Goal: Transaction & Acquisition: Purchase product/service

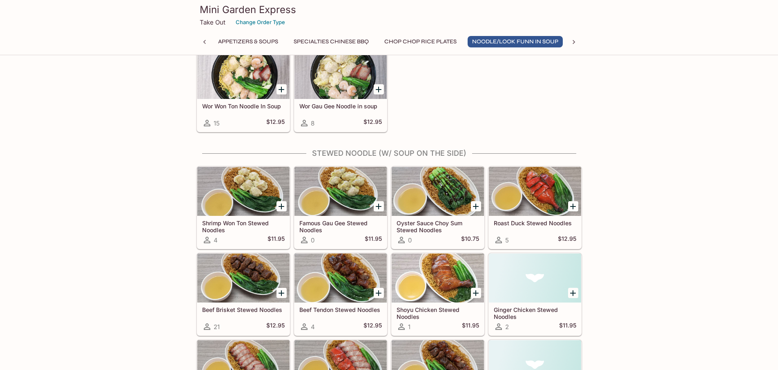
scroll to position [1185, 0]
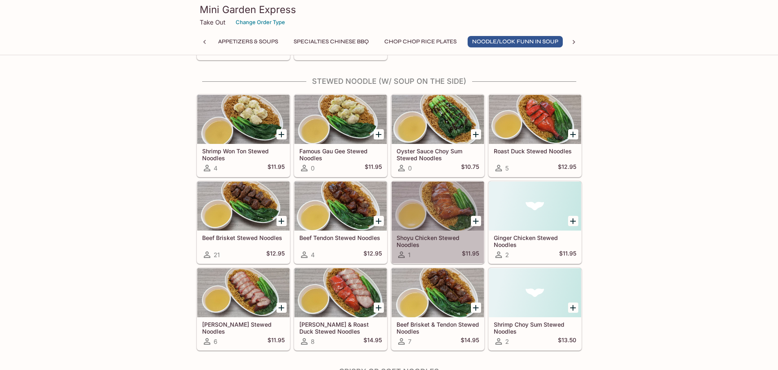
click at [448, 224] on div at bounding box center [438, 205] width 92 height 49
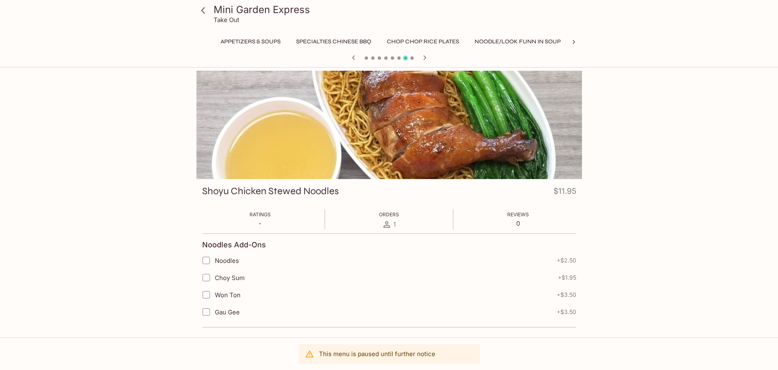
scroll to position [0, 138]
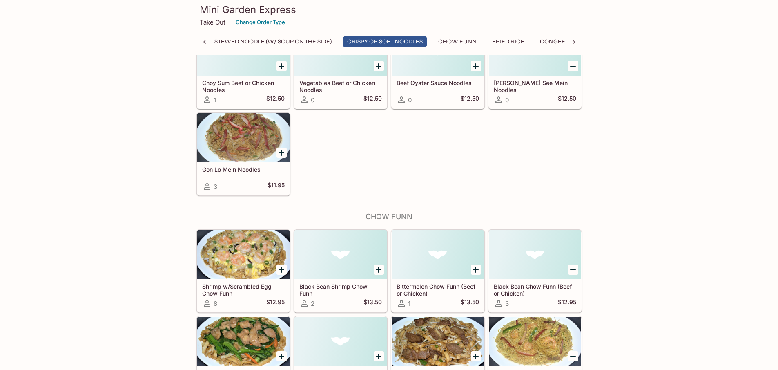
scroll to position [1926, 0]
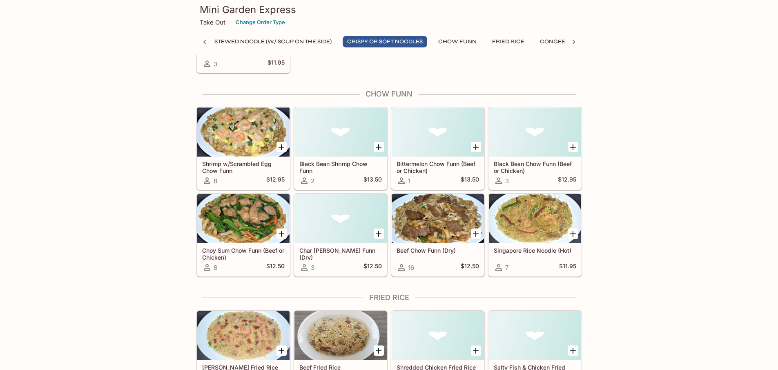
click at [427, 225] on div at bounding box center [438, 218] width 92 height 49
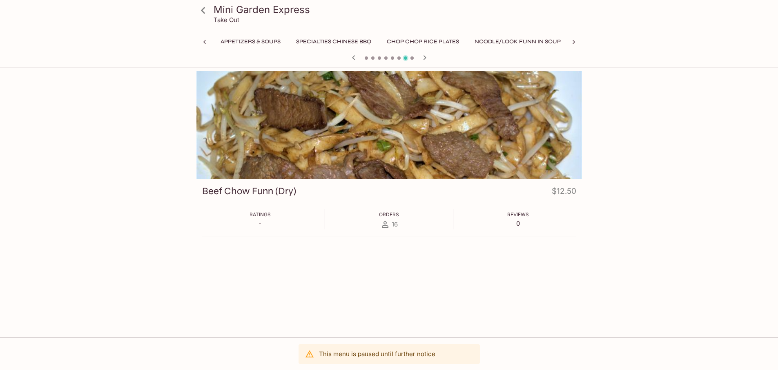
scroll to position [0, 282]
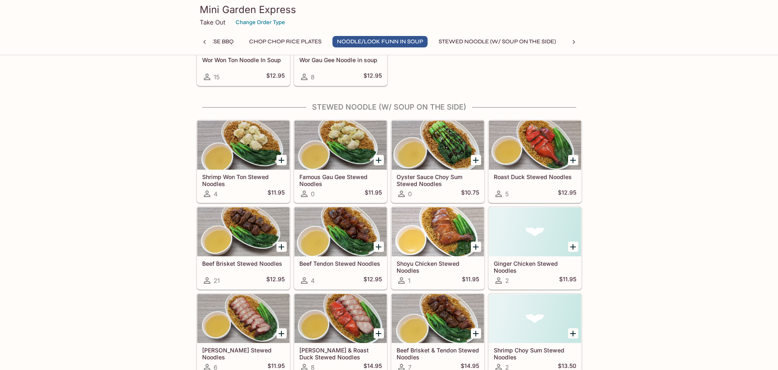
scroll to position [955, 0]
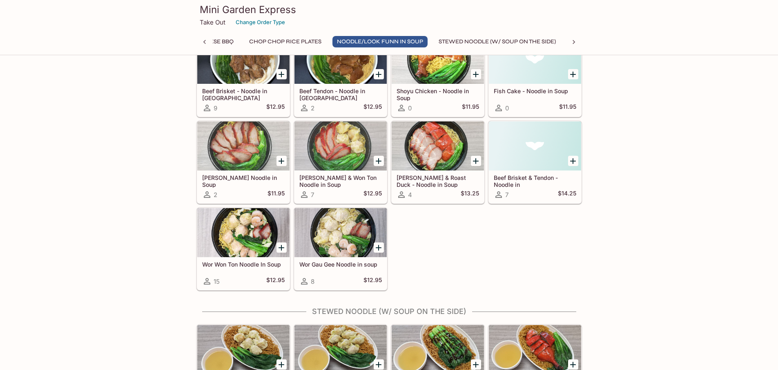
click at [274, 42] on button "Chop Chop Rice Plates" at bounding box center [285, 41] width 81 height 11
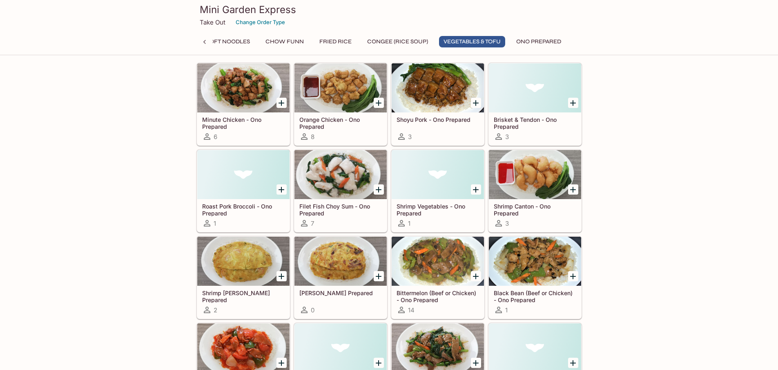
scroll to position [2743, 0]
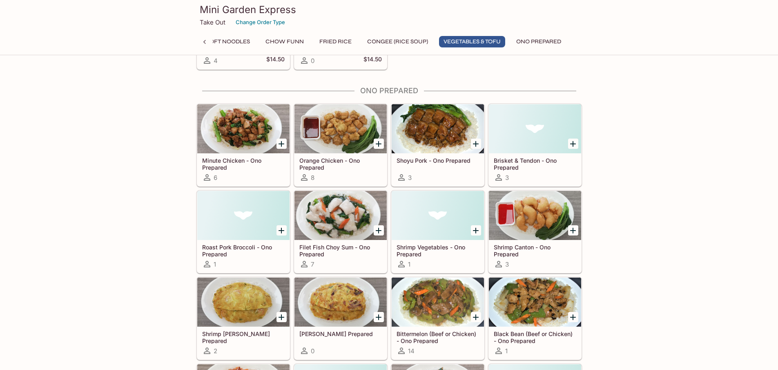
click at [239, 133] on div at bounding box center [243, 128] width 92 height 49
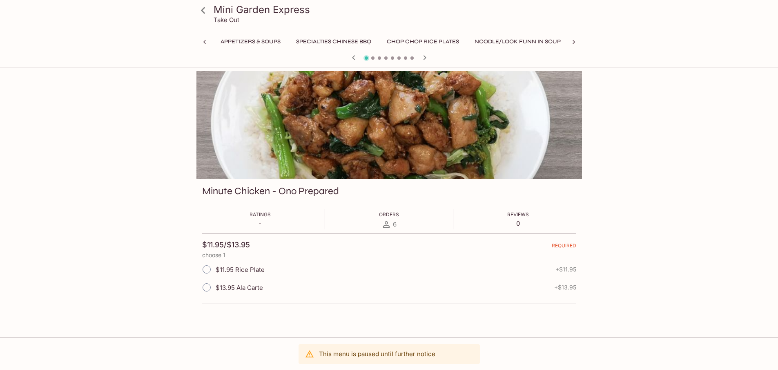
scroll to position [0, 542]
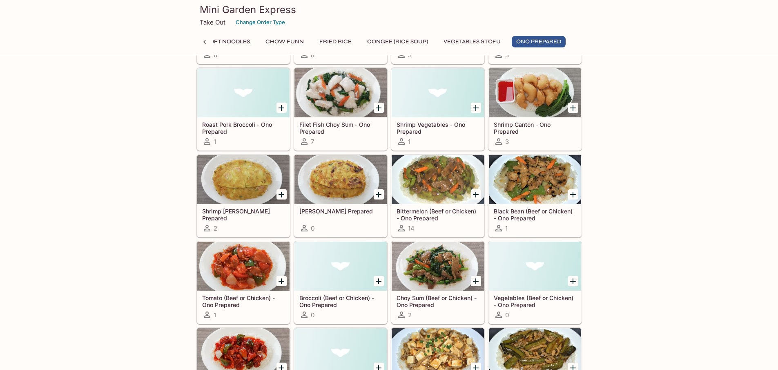
scroll to position [2825, 0]
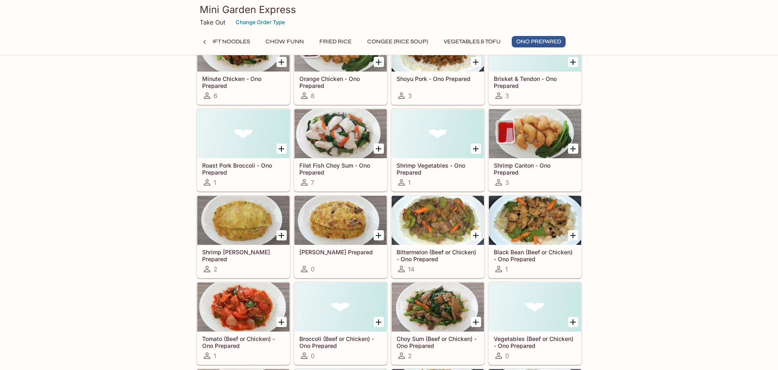
click at [230, 139] on div at bounding box center [243, 133] width 92 height 49
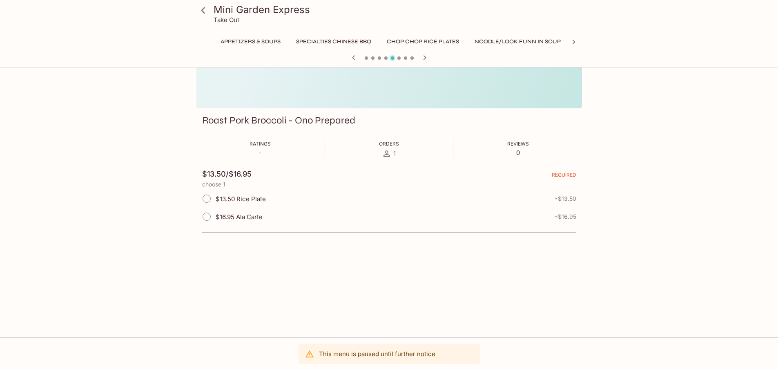
scroll to position [0, 542]
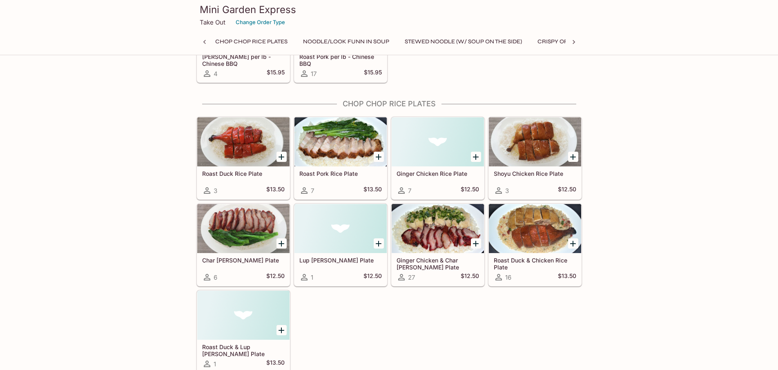
scroll to position [0, 80]
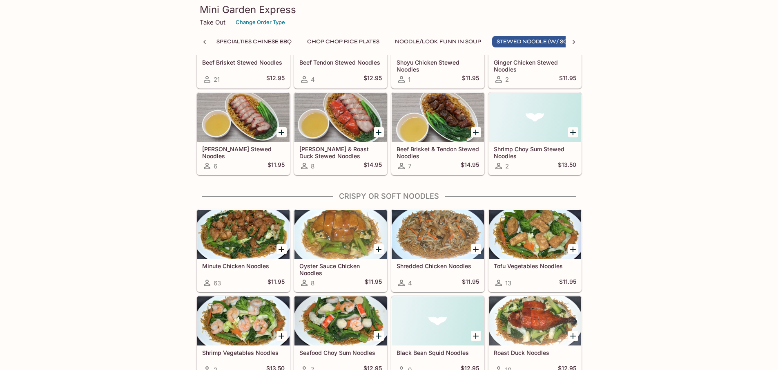
scroll to position [0, 138]
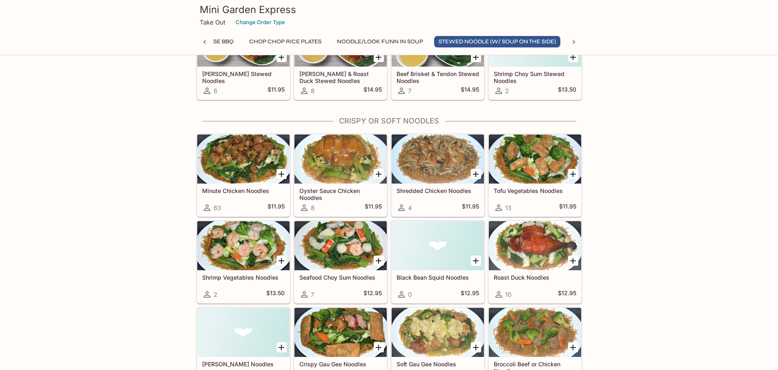
click at [246, 156] on div at bounding box center [243, 158] width 92 height 49
